Goal: Check status

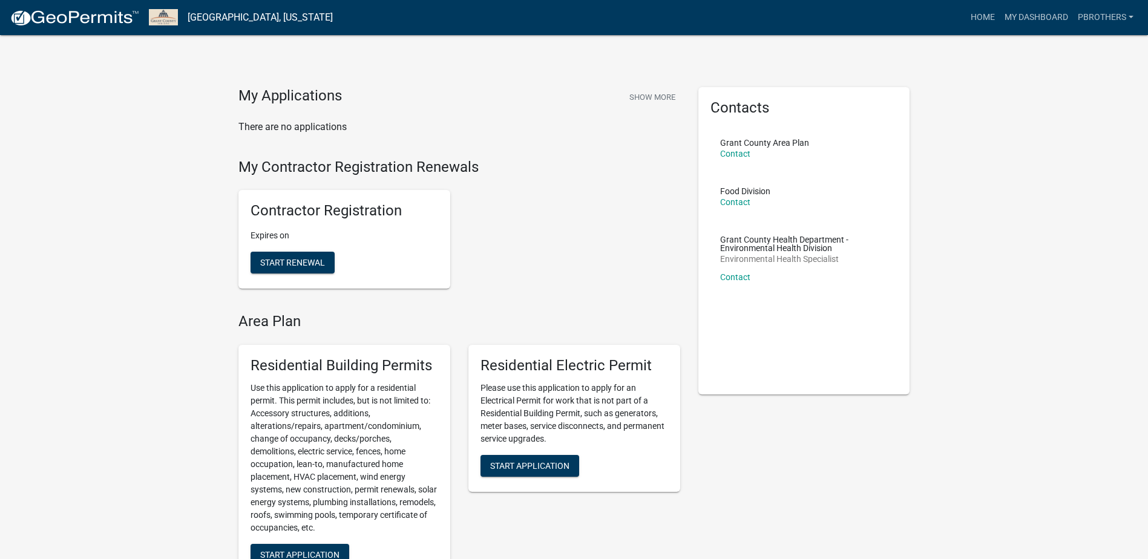
click at [496, 225] on div "Contractor Registration Expires on Start Renewal" at bounding box center [459, 239] width 460 height 118
click at [670, 101] on button "Show More" at bounding box center [652, 97] width 56 height 20
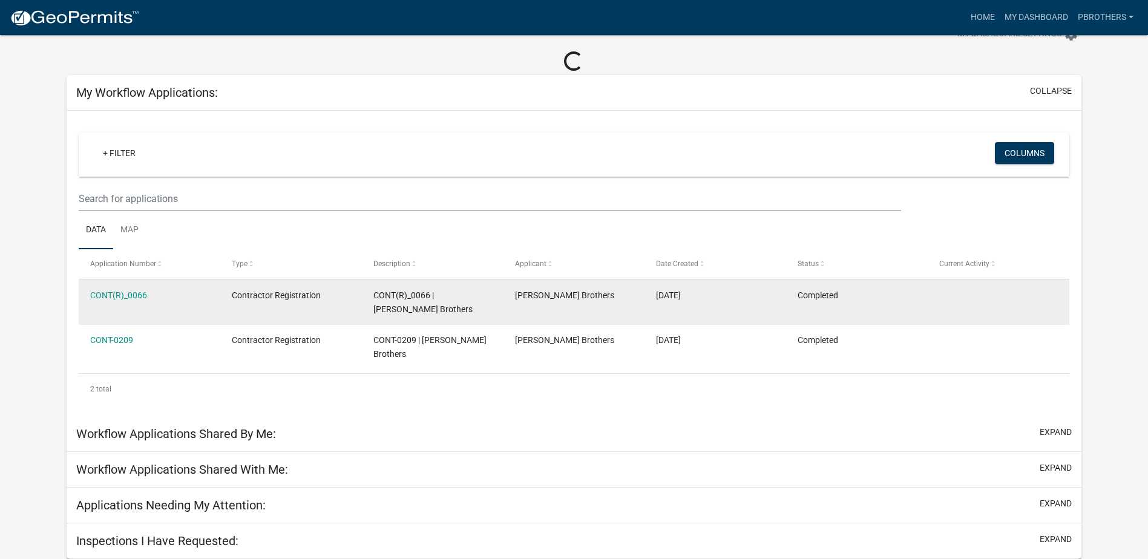
scroll to position [35, 0]
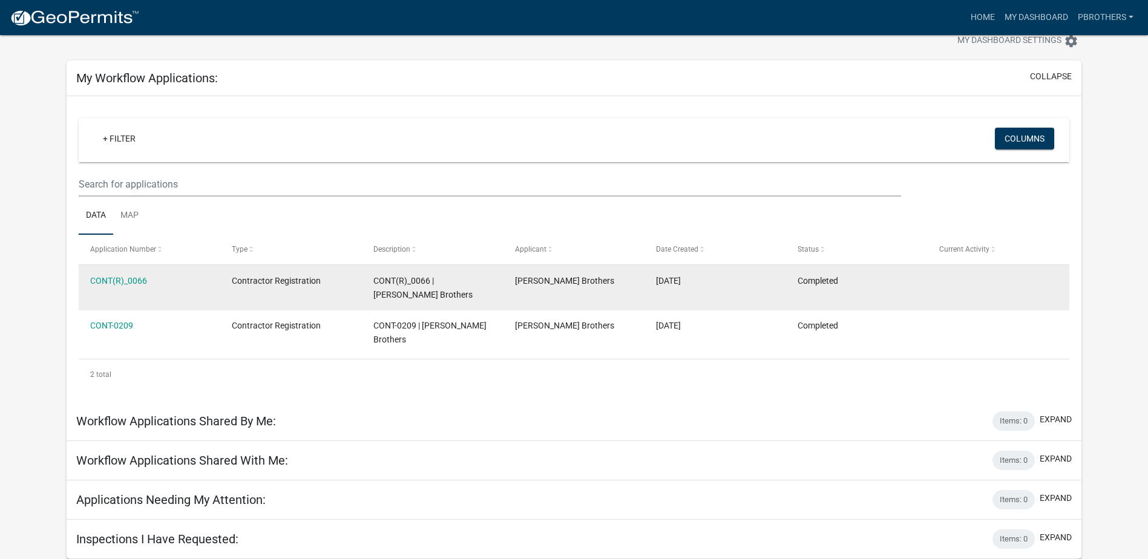
click at [121, 270] on datatable-body-cell "CONT(R)_0066" at bounding box center [150, 287] width 142 height 45
click at [125, 277] on link "CONT(R)_0066" at bounding box center [118, 281] width 57 height 10
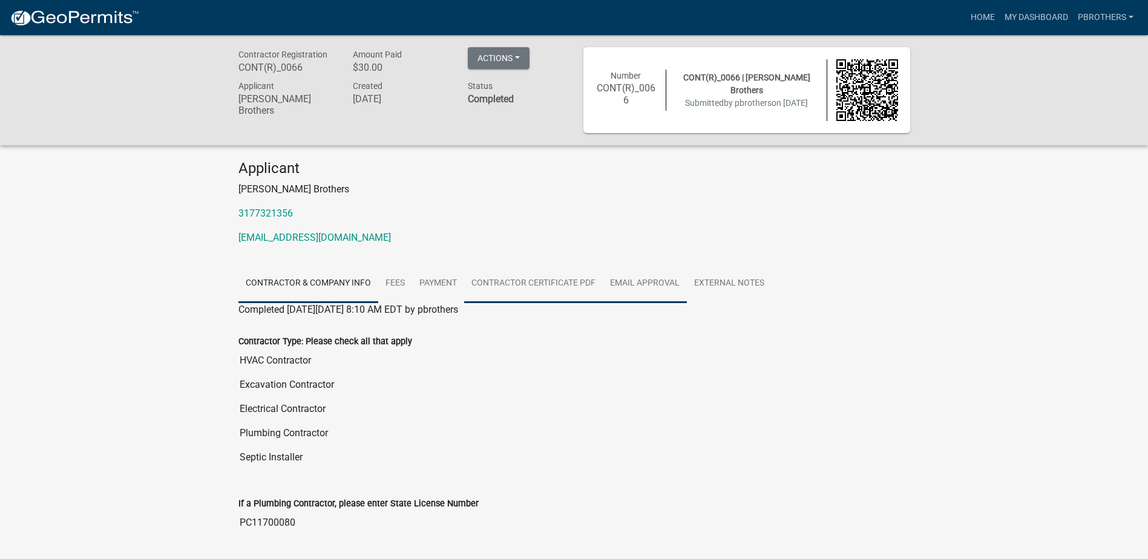
drag, startPoint x: 663, startPoint y: 266, endPoint x: 553, endPoint y: 267, distance: 110.1
click at [663, 266] on link "Email Approval" at bounding box center [645, 283] width 84 height 39
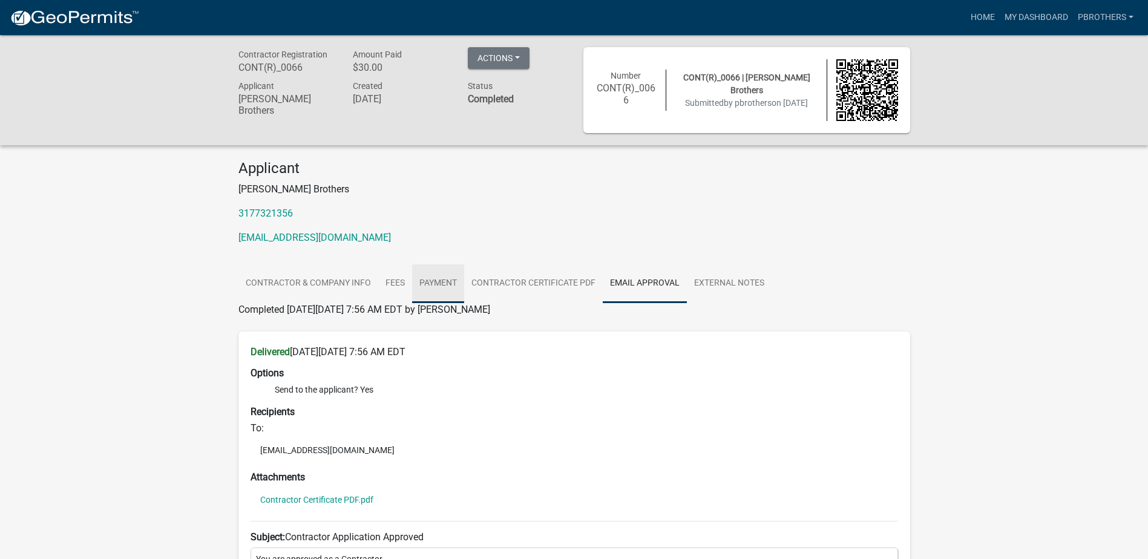
click at [454, 290] on link "Payment" at bounding box center [438, 283] width 52 height 39
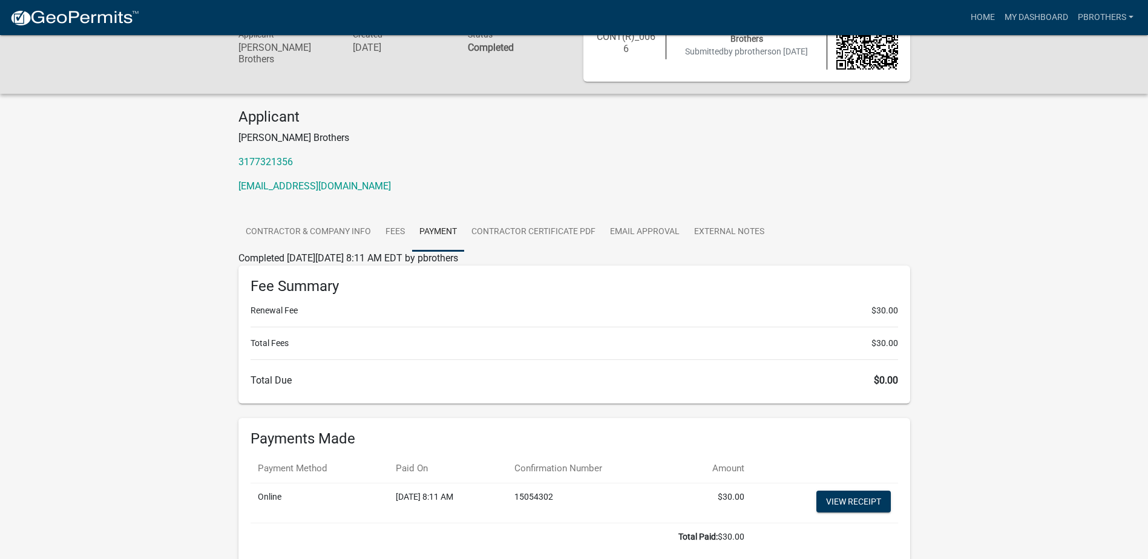
scroll to position [116, 0]
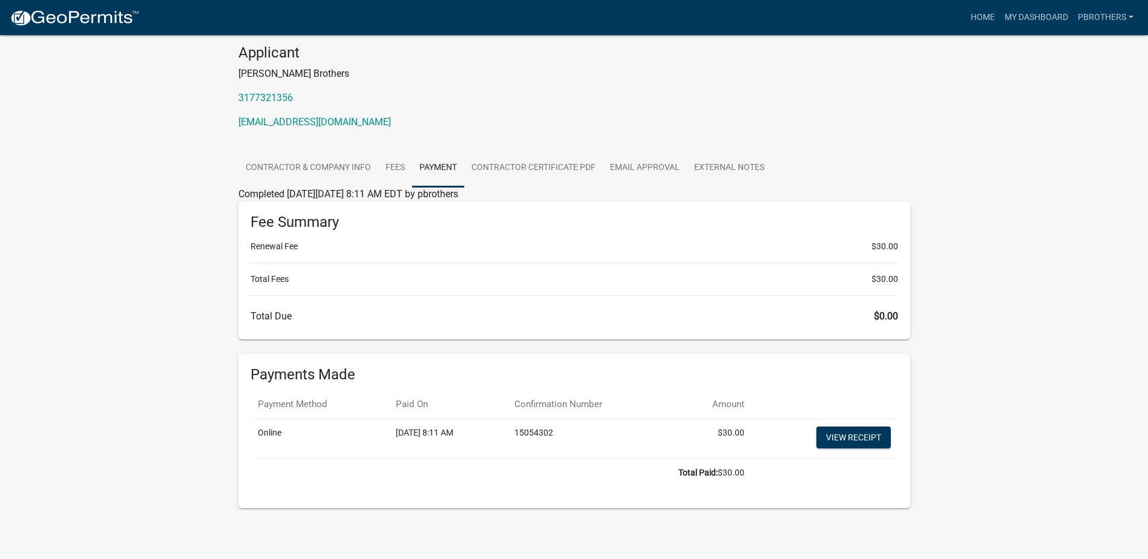
click at [981, 306] on div "Contractor Registration CONT(R)_0066 Amount Paid $30.00 Actions View receipt Pr…" at bounding box center [574, 232] width 1148 height 625
click at [984, 237] on div "Contractor Registration CONT(R)_0066 Amount Paid $30.00 Actions View receipt Pr…" at bounding box center [574, 232] width 1148 height 625
click at [990, 328] on div "Contractor Registration CONT(R)_0066 Amount Paid $30.00 Actions View receipt Pr…" at bounding box center [574, 232] width 1148 height 625
click at [852, 436] on link "View receipt" at bounding box center [853, 438] width 74 height 22
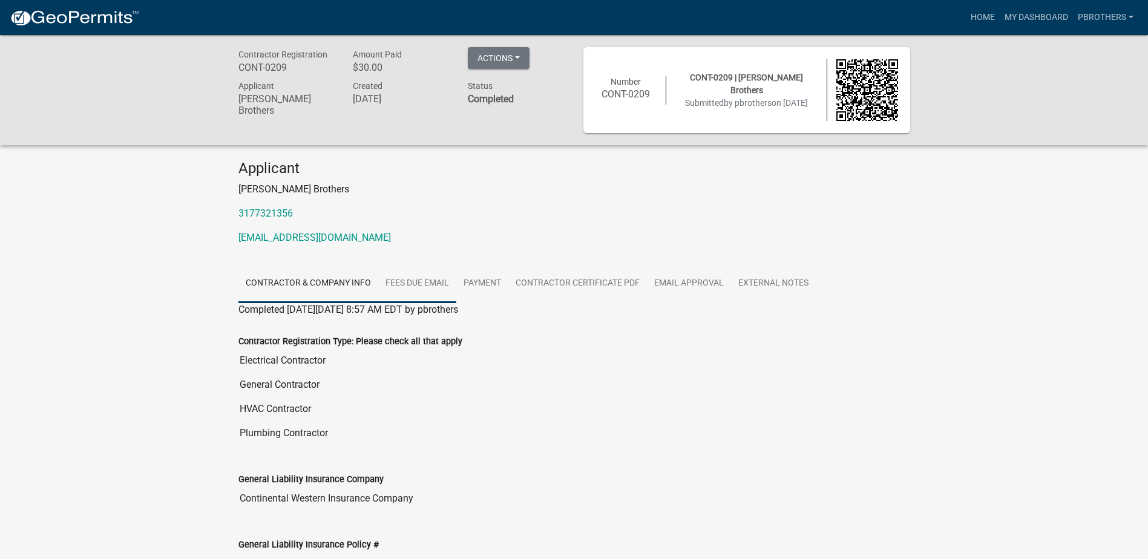
click at [416, 279] on link "Fees Due Email" at bounding box center [417, 283] width 78 height 39
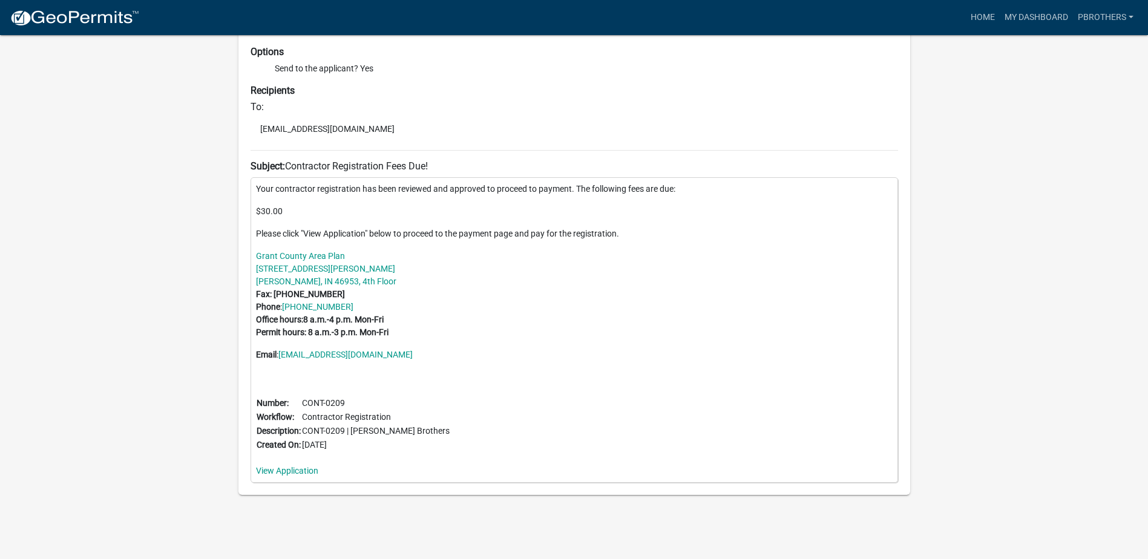
scroll to position [322, 0]
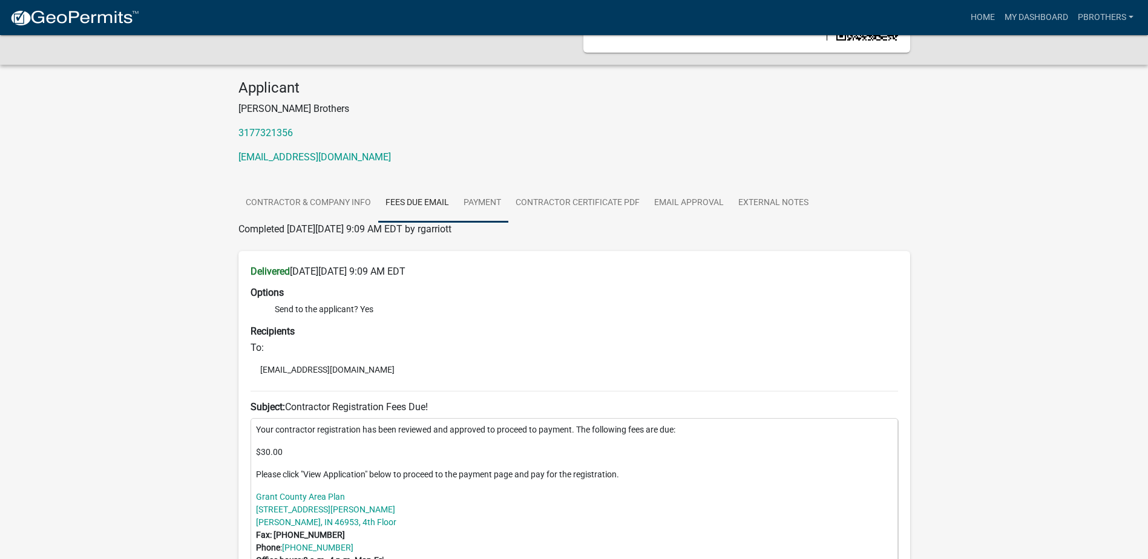
click at [480, 209] on link "Payment" at bounding box center [482, 203] width 52 height 39
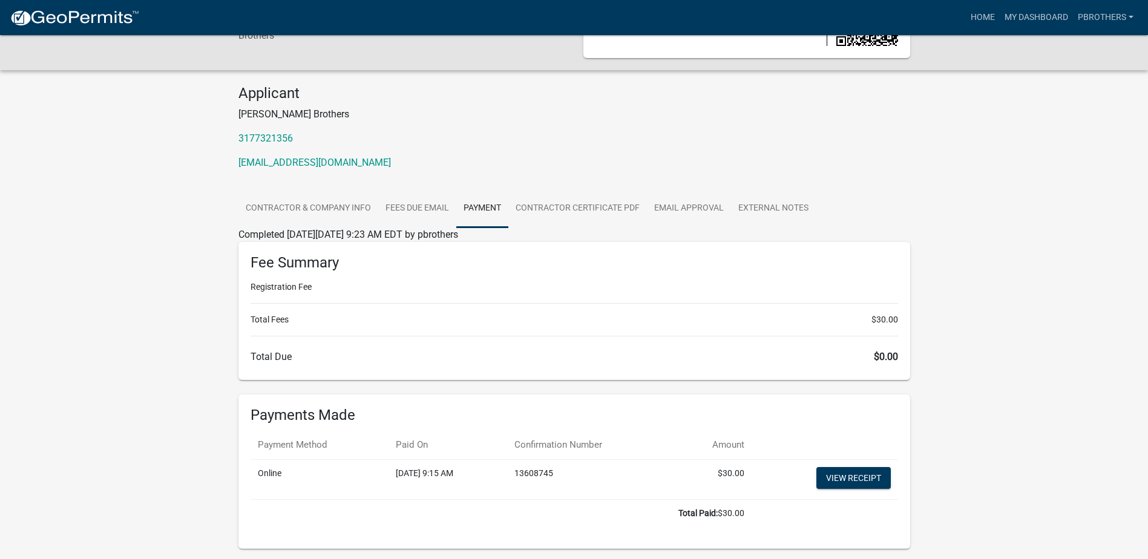
scroll to position [116, 0]
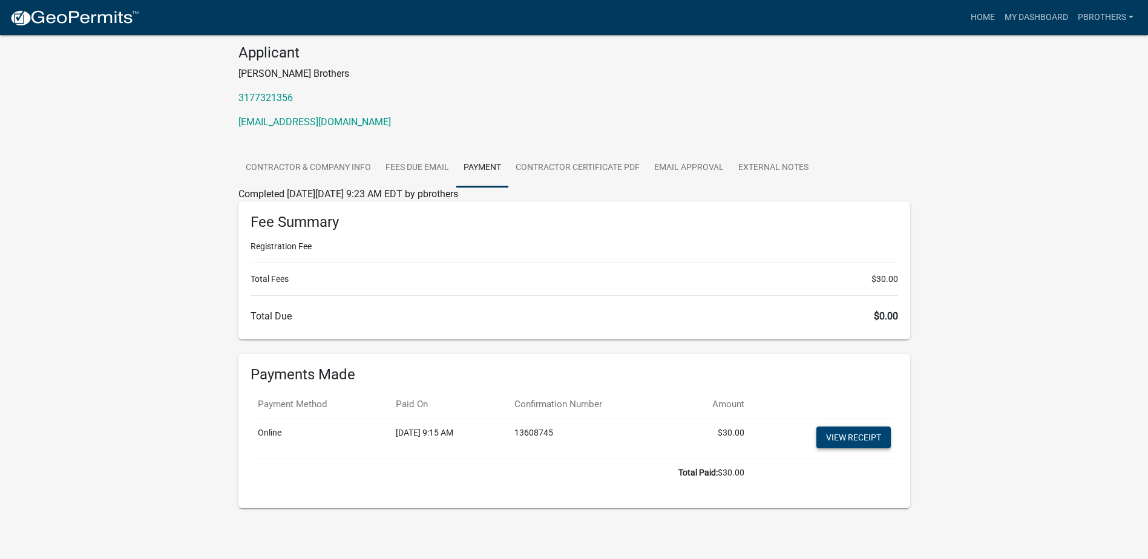
click at [877, 439] on link "View receipt" at bounding box center [853, 438] width 74 height 22
click at [411, 163] on link "Fees Due Email" at bounding box center [417, 168] width 78 height 39
